Goal: Navigation & Orientation: Find specific page/section

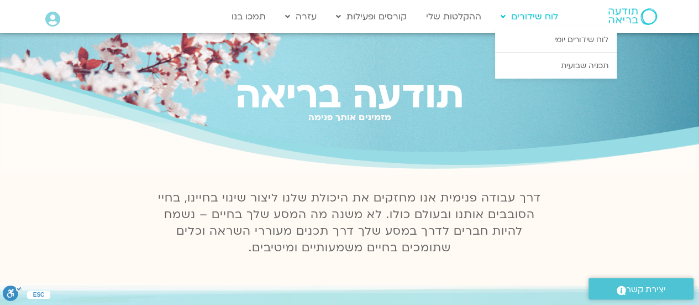
click at [522, 22] on link "לוח שידורים" at bounding box center [529, 16] width 69 height 21
click at [530, 38] on link "לוח שידורים יומי" at bounding box center [556, 39] width 122 height 25
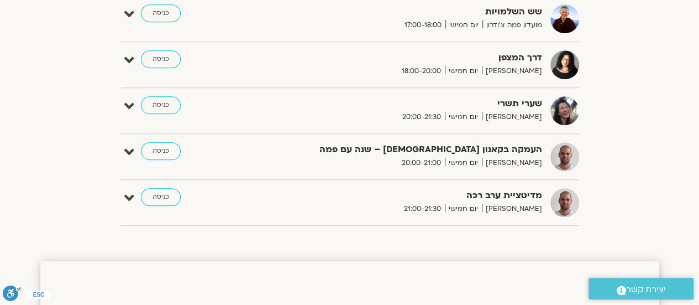
scroll to position [497, 0]
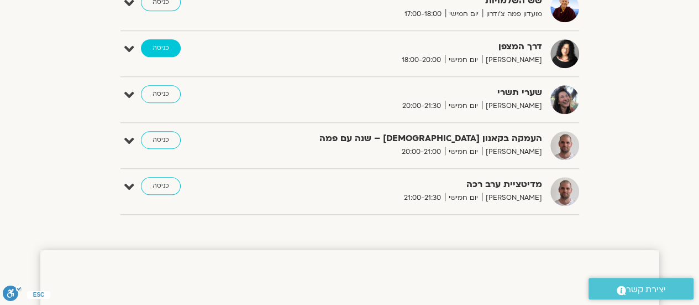
click at [162, 49] on link "כניסה" at bounding box center [161, 48] width 40 height 18
